Goal: Task Accomplishment & Management: Manage account settings

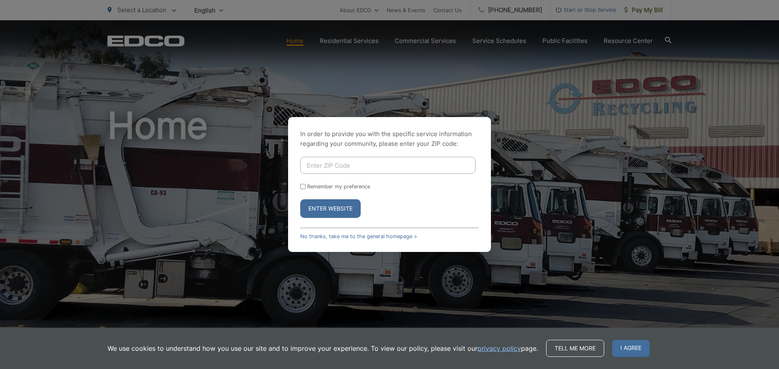
click at [340, 165] on input "Enter ZIP Code" at bounding box center [387, 165] width 175 height 17
type input "92118"
click at [301, 187] on input "Remember my preference" at bounding box center [302, 186] width 5 height 5
checkbox input "true"
click at [333, 212] on button "Enter Website" at bounding box center [330, 209] width 60 height 19
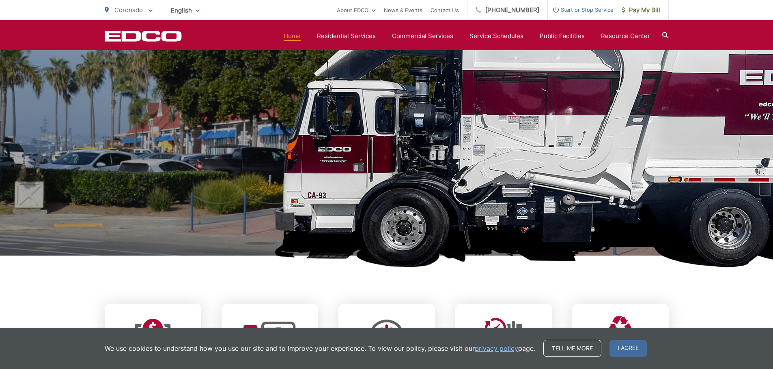
scroll to position [81, 0]
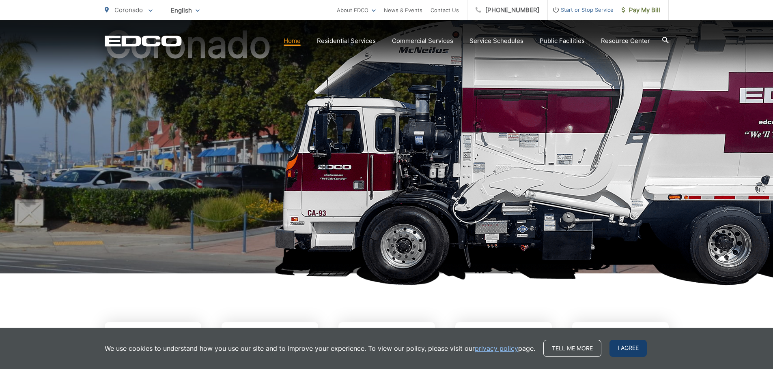
click at [624, 349] on span "I agree" at bounding box center [627, 348] width 37 height 17
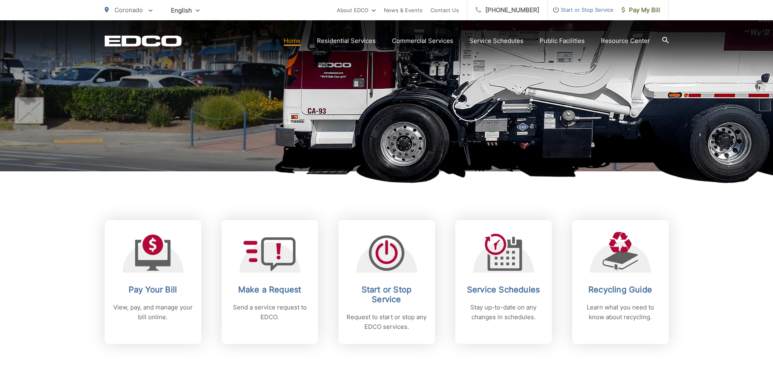
scroll to position [324, 0]
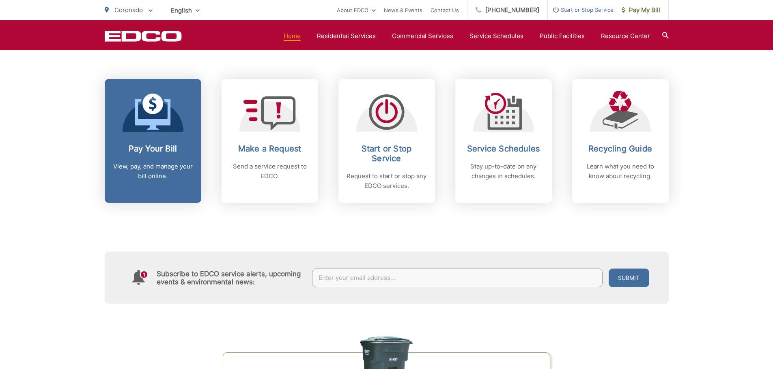
click at [165, 163] on p "View, pay, and manage your bill online." at bounding box center [153, 171] width 80 height 19
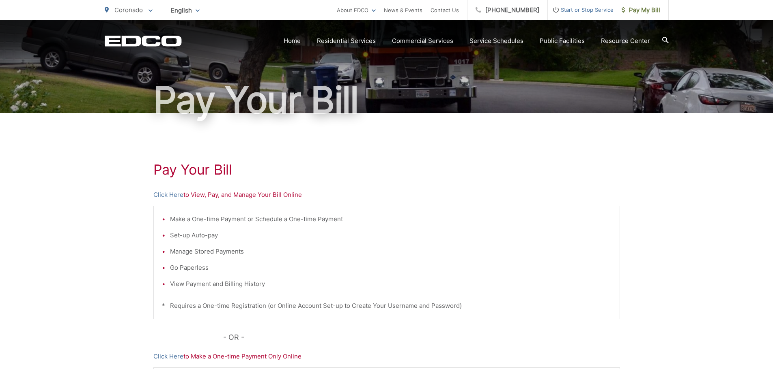
scroll to position [122, 0]
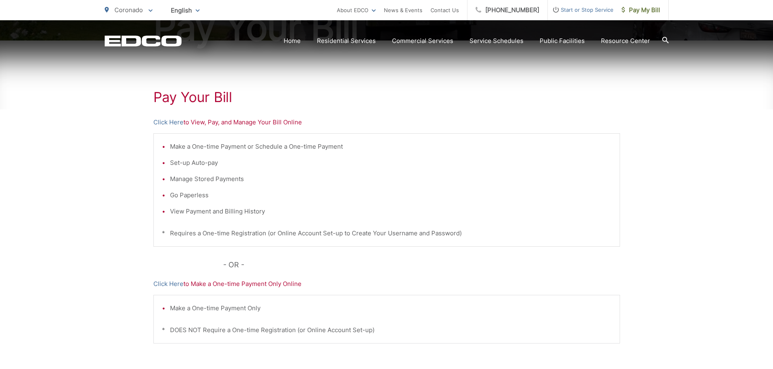
click at [198, 122] on p "Click Here to View, Pay, and Manage Your Bill Online" at bounding box center [386, 123] width 466 height 10
click at [165, 124] on link "Click Here" at bounding box center [168, 123] width 30 height 10
